Goal: Task Accomplishment & Management: Manage account settings

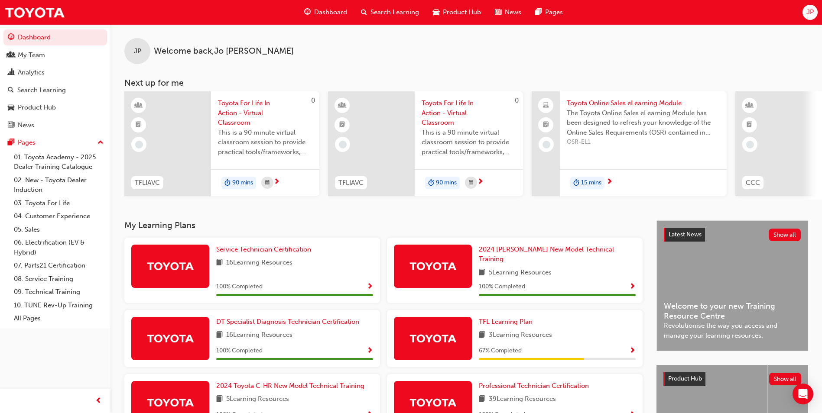
click at [808, 19] on div "JP" at bounding box center [809, 12] width 15 height 15
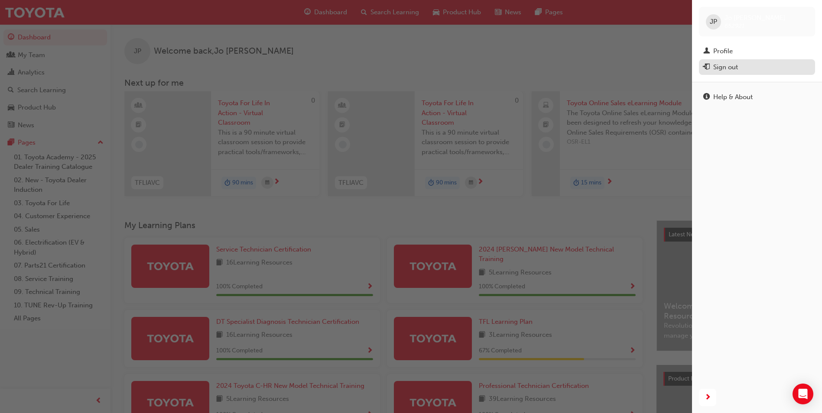
click at [734, 65] on div "Sign out" at bounding box center [725, 67] width 25 height 10
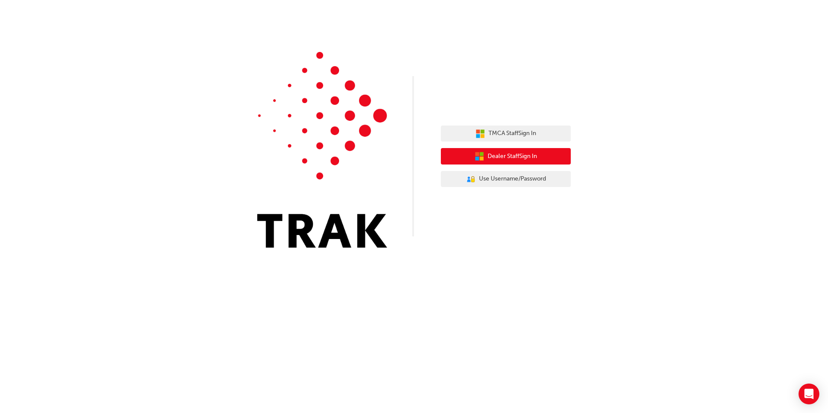
click at [493, 162] on button "Dealer Staff Sign In" at bounding box center [506, 156] width 130 height 16
